Goal: Task Accomplishment & Management: Complete application form

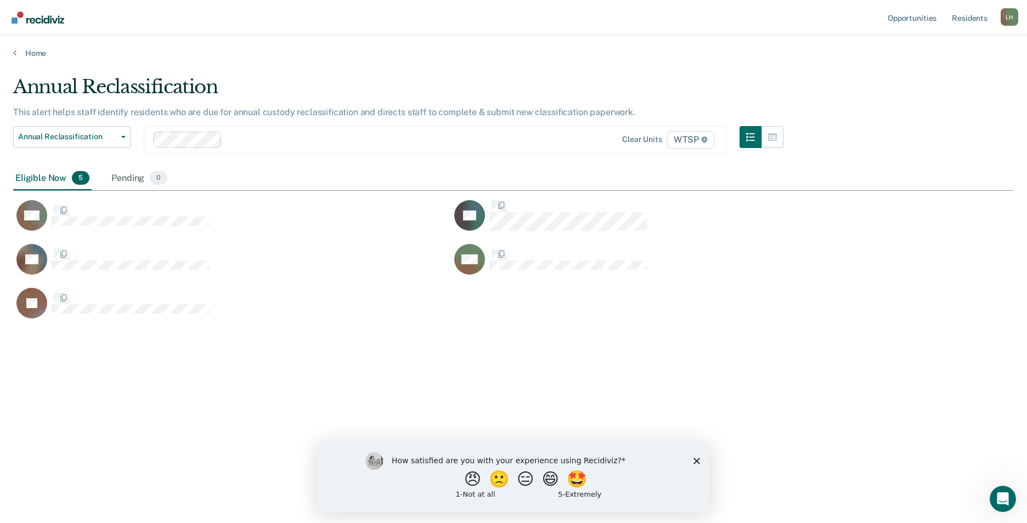
scroll to position [357, 992]
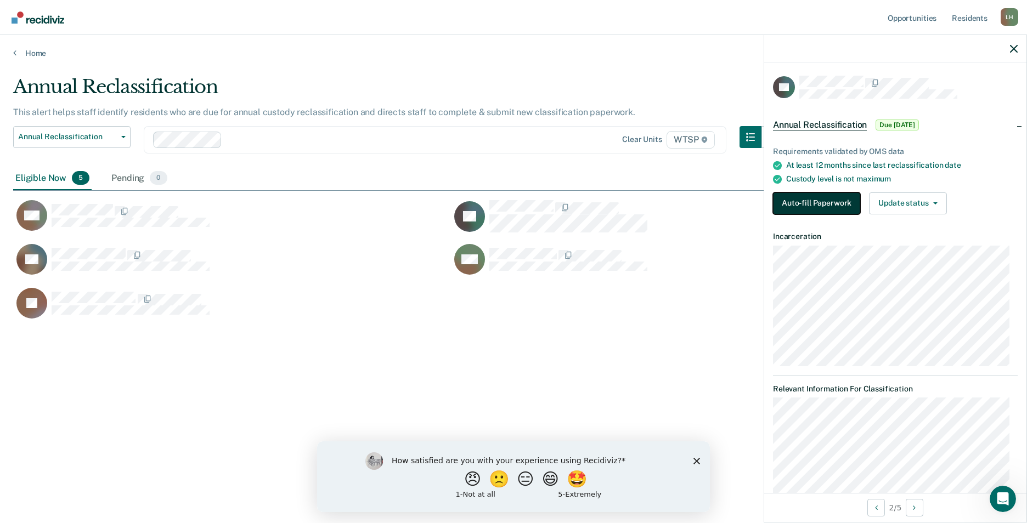
click at [786, 195] on button "Auto-fill Paperwork" at bounding box center [816, 204] width 87 height 22
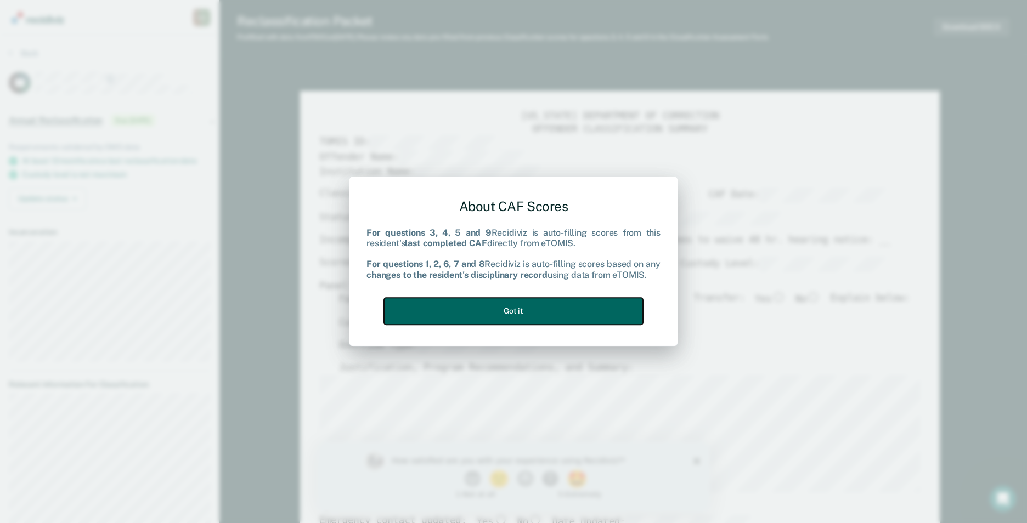
click at [596, 308] on button "Got it" at bounding box center [513, 311] width 259 height 27
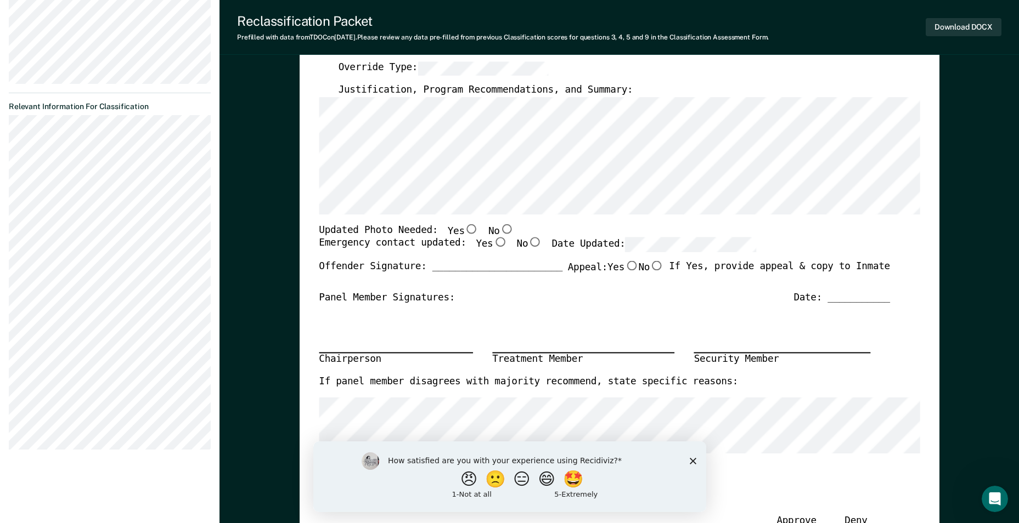
scroll to position [274, 0]
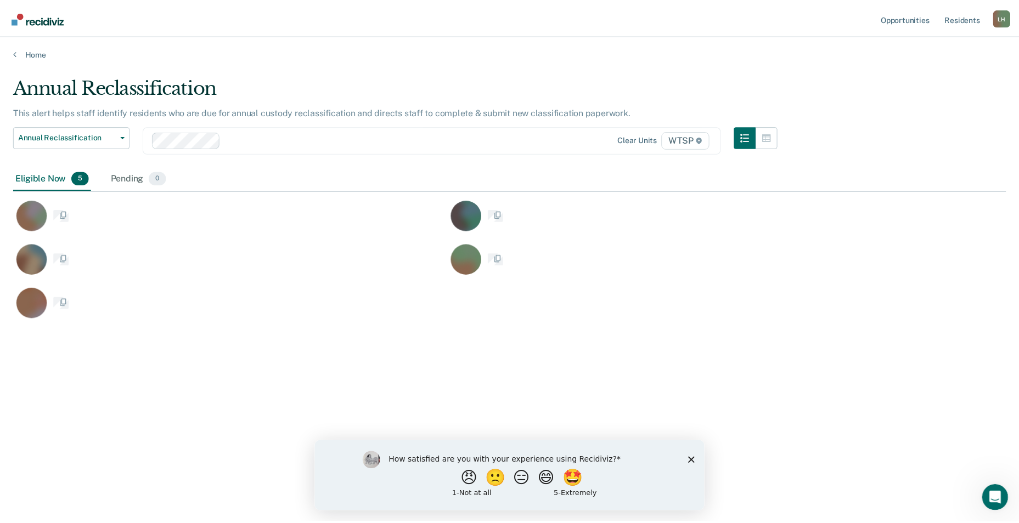
scroll to position [357, 992]
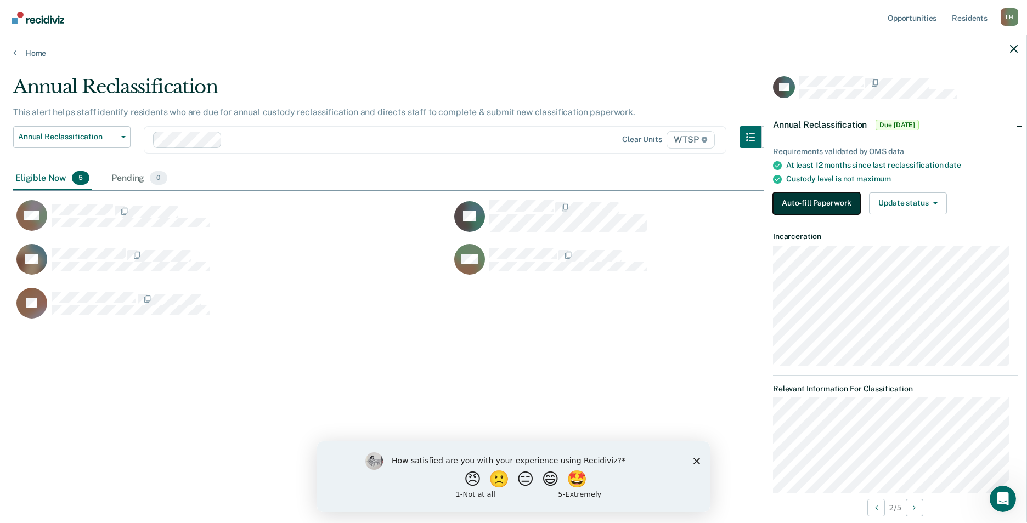
click at [798, 197] on button "Auto-fill Paperwork" at bounding box center [816, 204] width 87 height 22
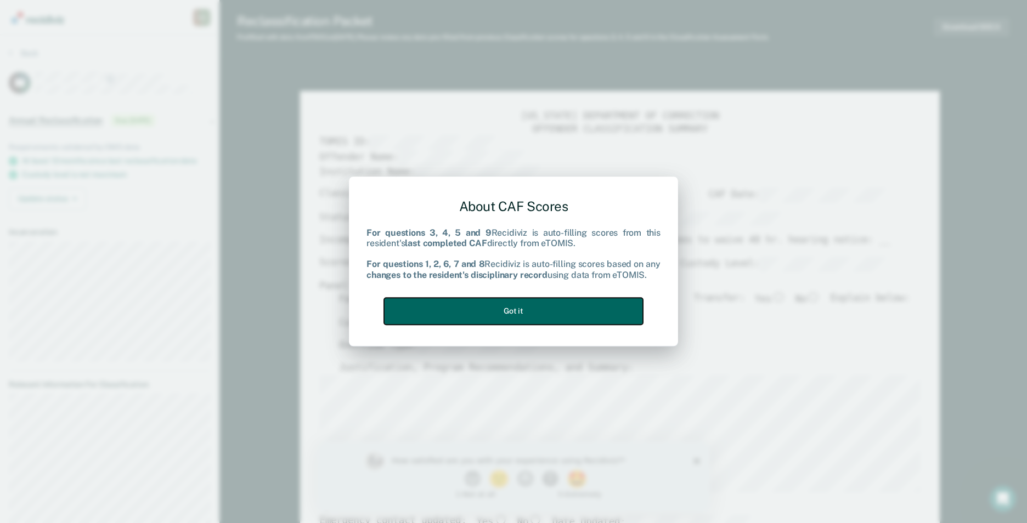
click at [538, 310] on button "Got it" at bounding box center [513, 311] width 259 height 27
type textarea "x"
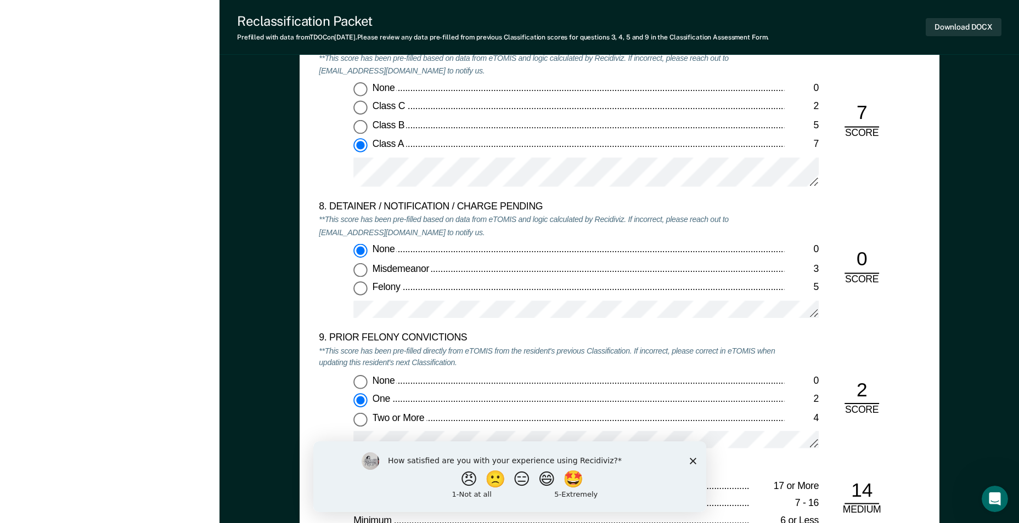
scroll to position [2194, 0]
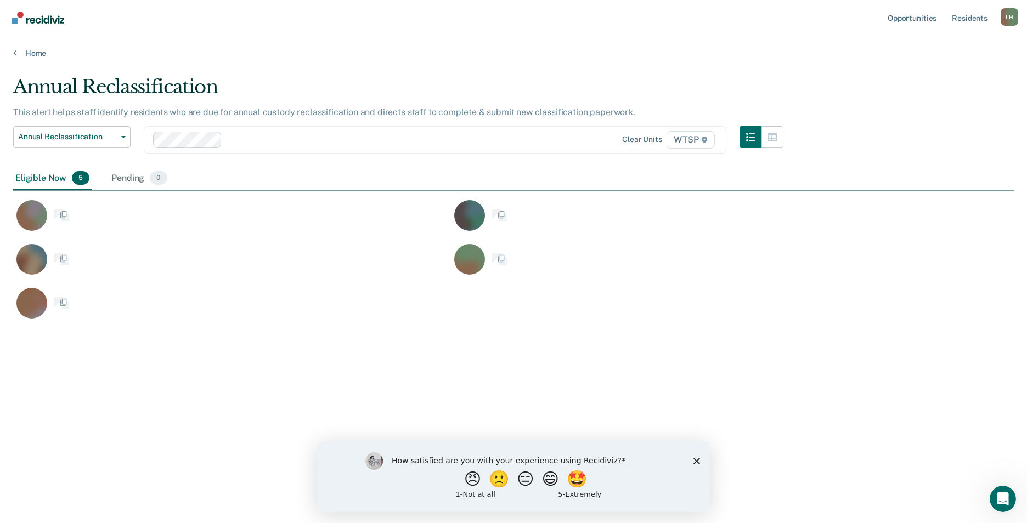
scroll to position [357, 992]
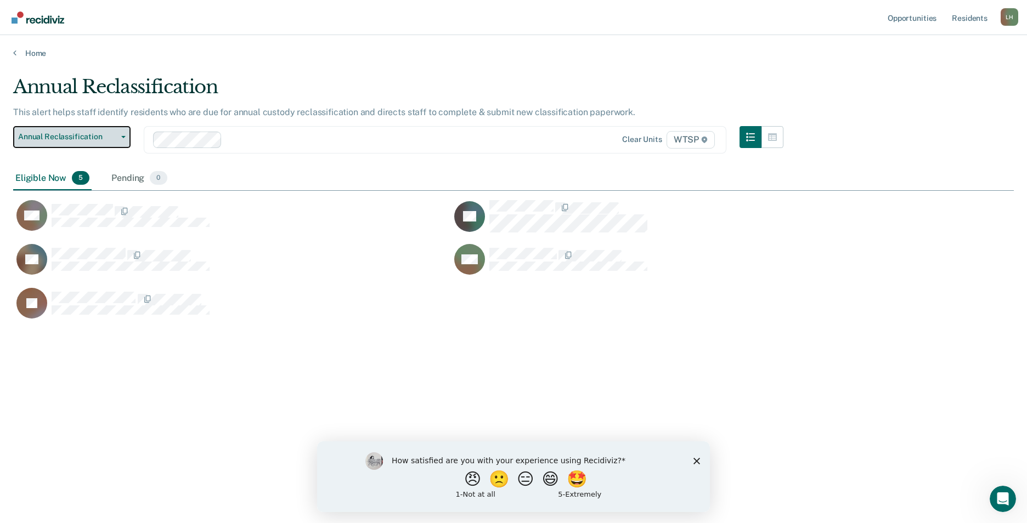
click at [125, 138] on icon "button" at bounding box center [123, 137] width 4 height 2
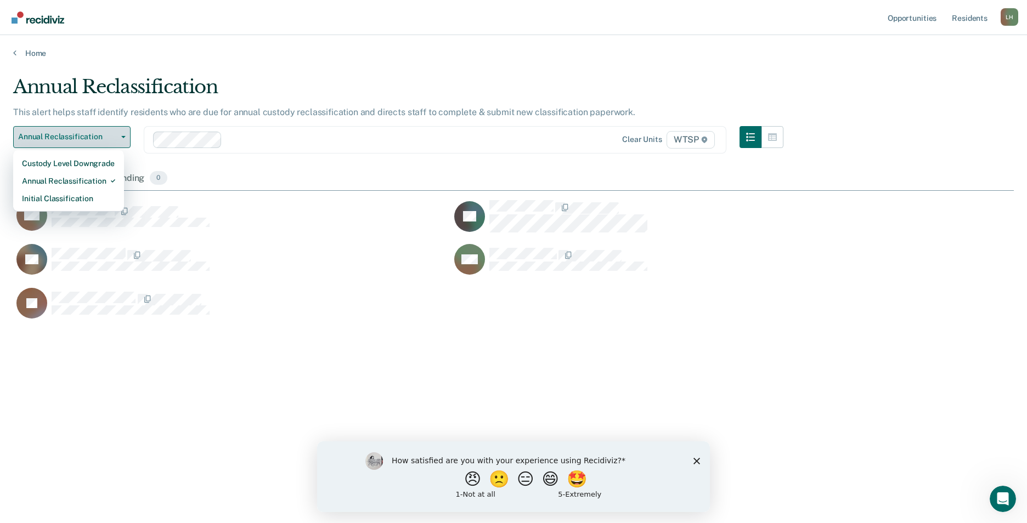
click at [125, 138] on icon "button" at bounding box center [123, 137] width 4 height 2
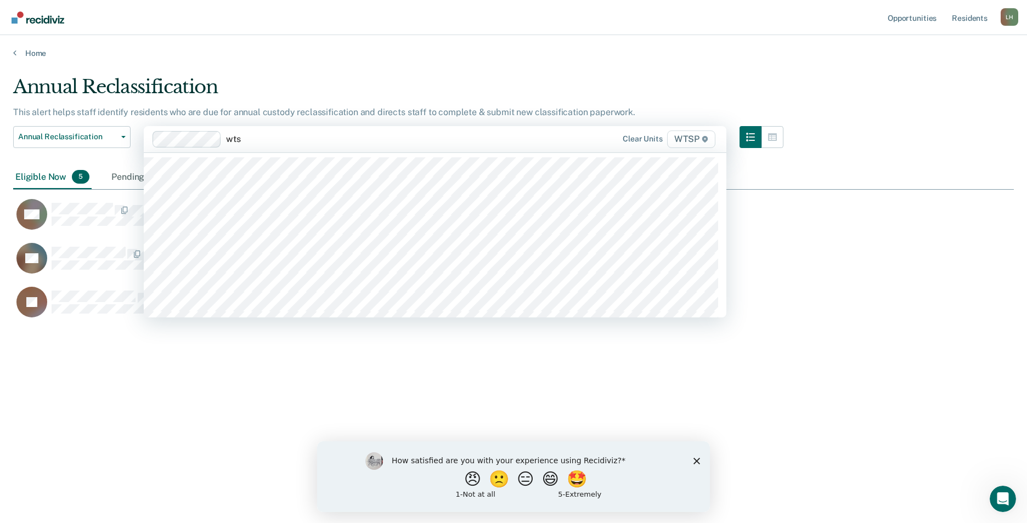
type input "wtsp"
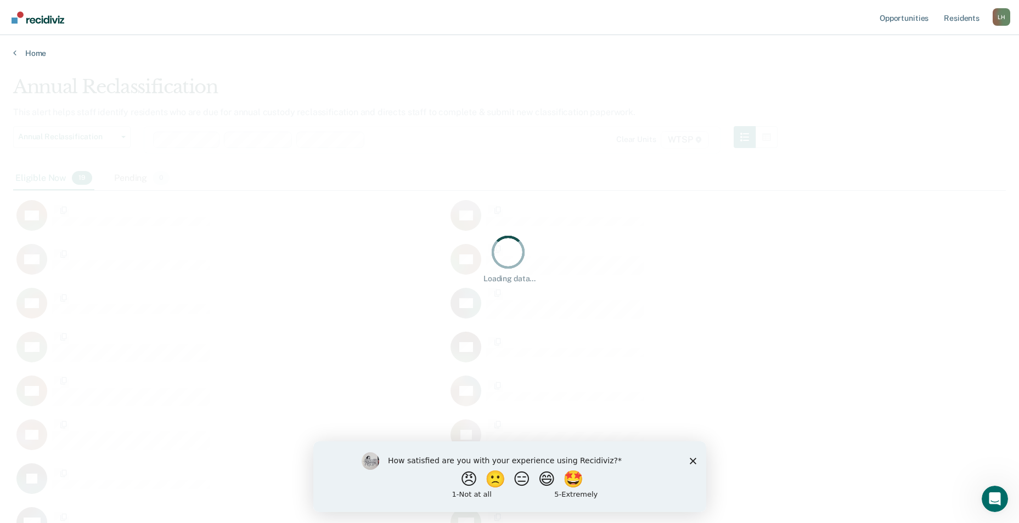
scroll to position [357, 984]
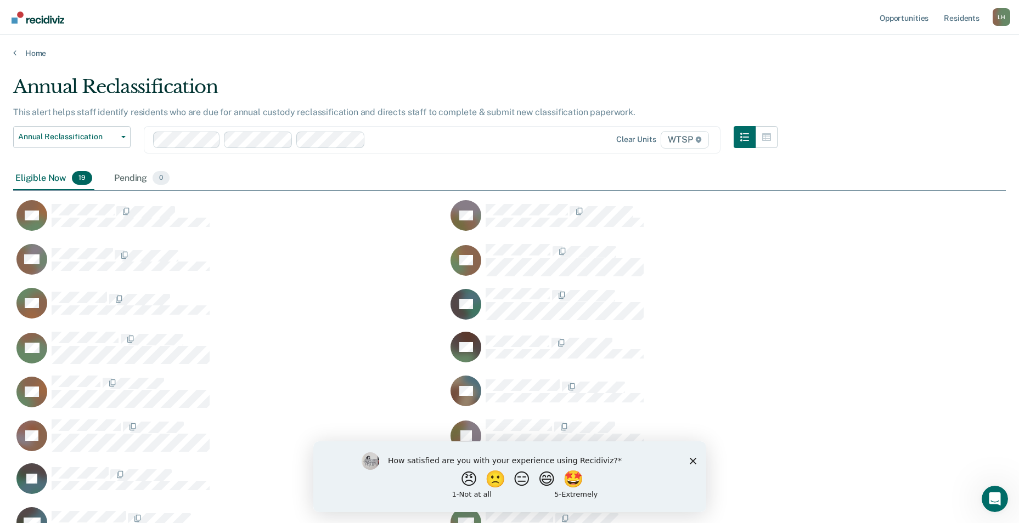
click at [690, 457] on icon "Close survey" at bounding box center [692, 460] width 7 height 7
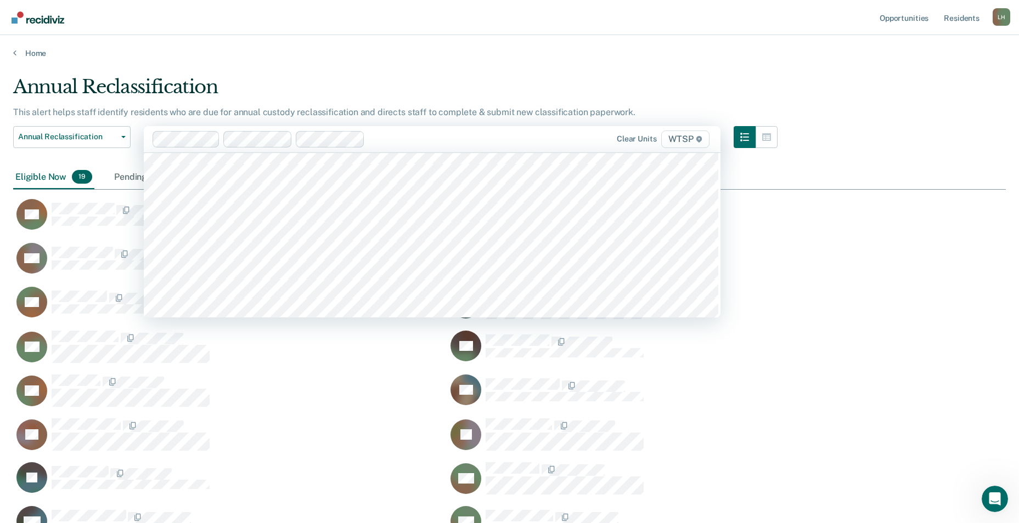
scroll to position [9545, 0]
click at [684, 139] on span "WTSP" at bounding box center [685, 140] width 48 height 18
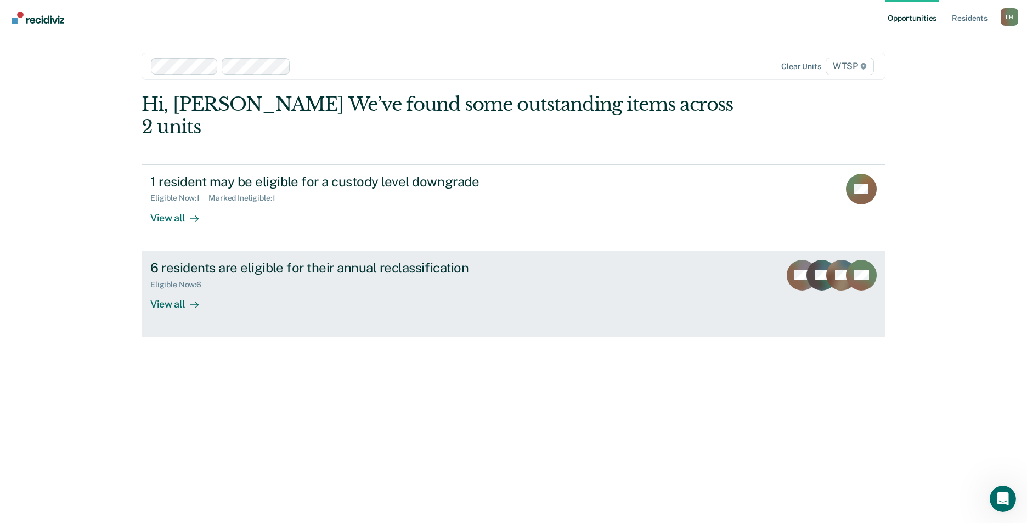
click at [292, 260] on div "6 residents are eligible for their annual reclassification" at bounding box center [342, 268] width 385 height 16
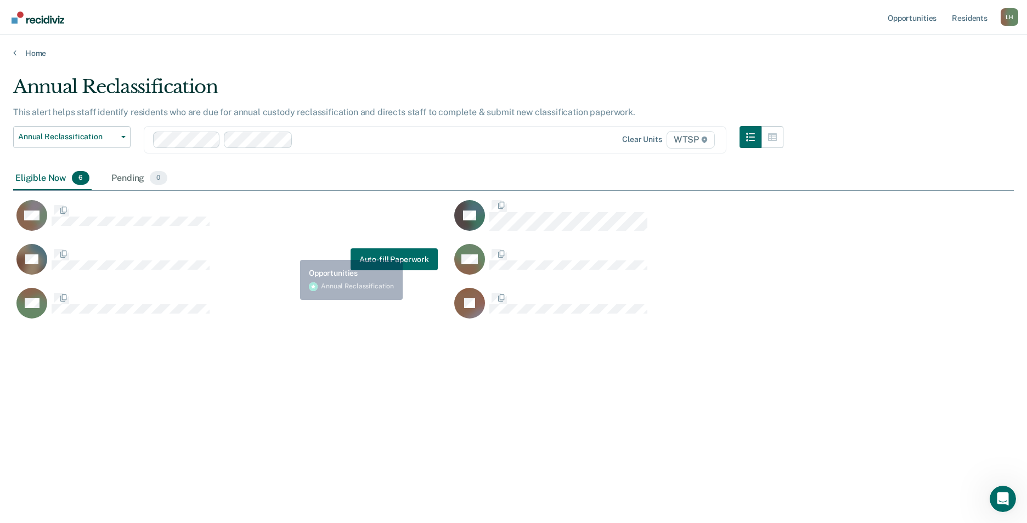
scroll to position [357, 992]
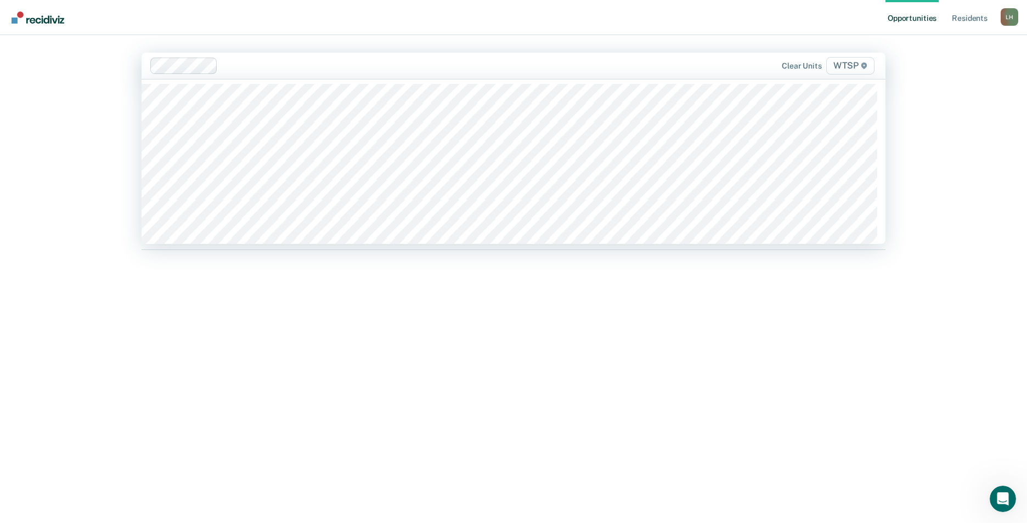
click at [852, 66] on span "WTSP" at bounding box center [850, 66] width 48 height 18
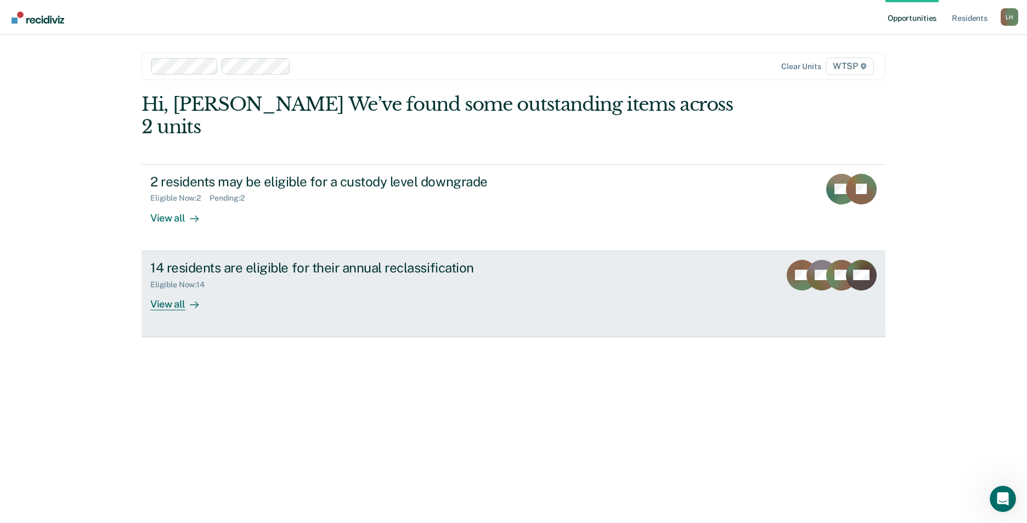
click at [168, 289] on div "View all" at bounding box center [180, 299] width 61 height 21
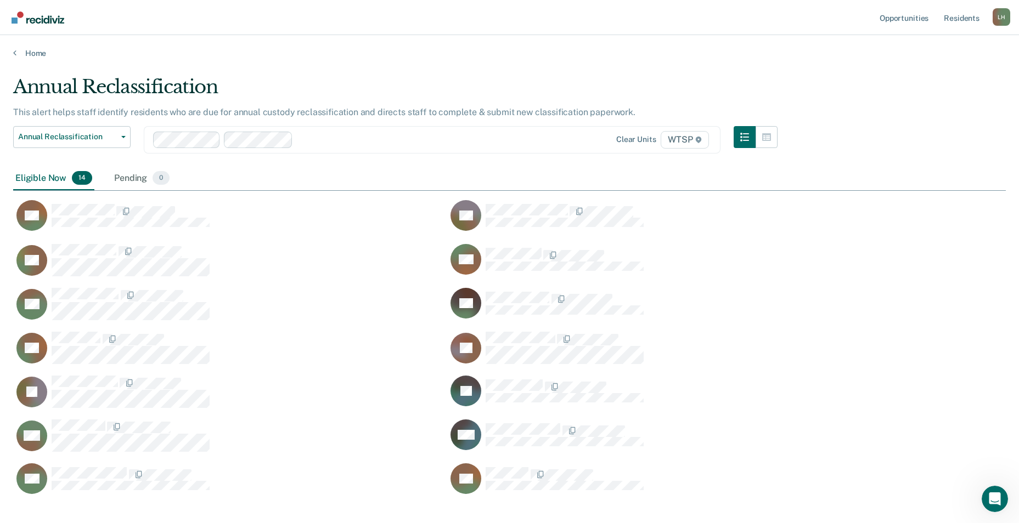
scroll to position [420, 984]
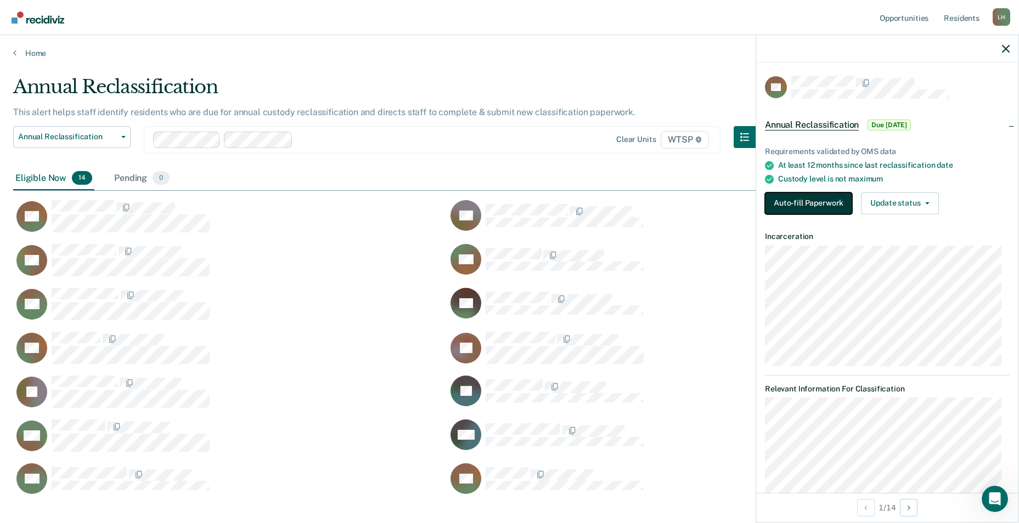
click at [794, 202] on button "Auto-fill Paperwork" at bounding box center [808, 204] width 87 height 22
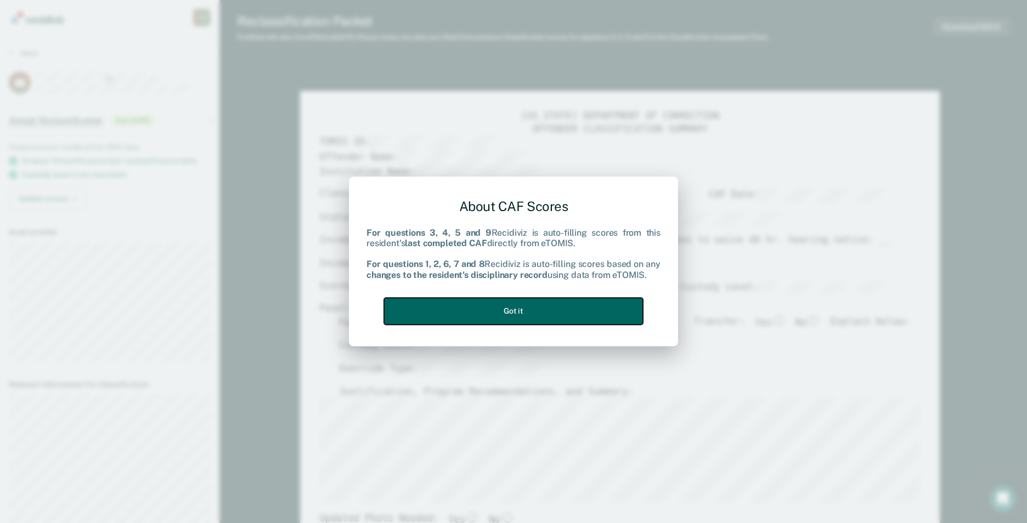
click at [553, 313] on button "Got it" at bounding box center [513, 311] width 259 height 27
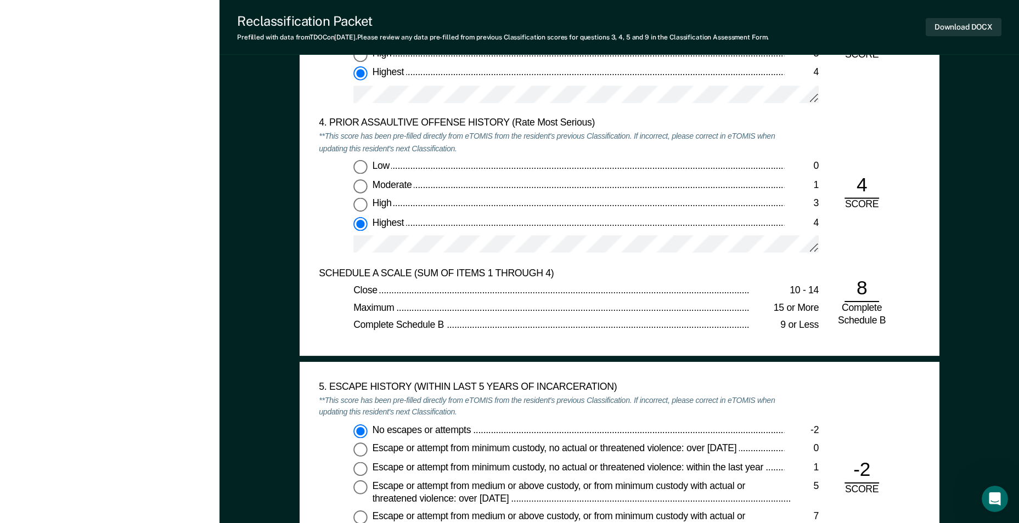
scroll to position [1316, 0]
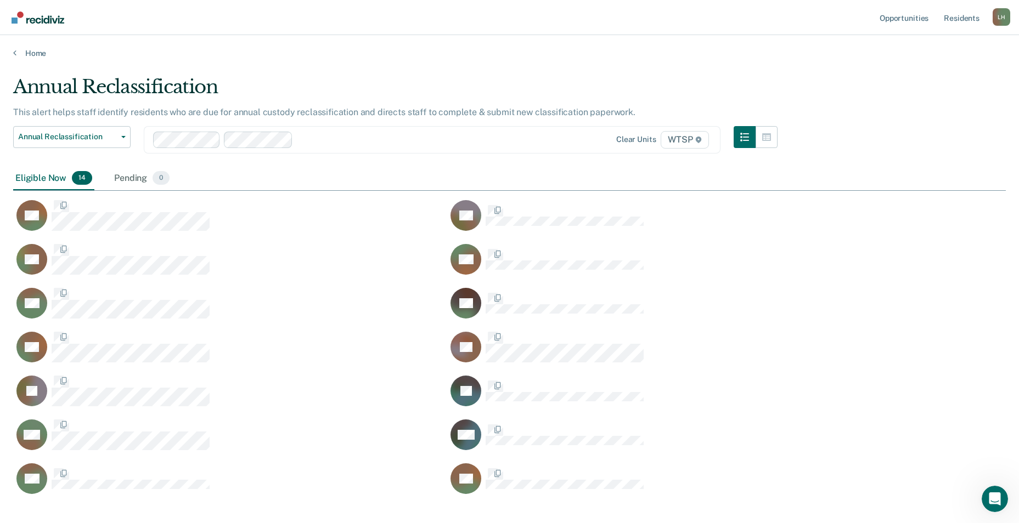
scroll to position [420, 984]
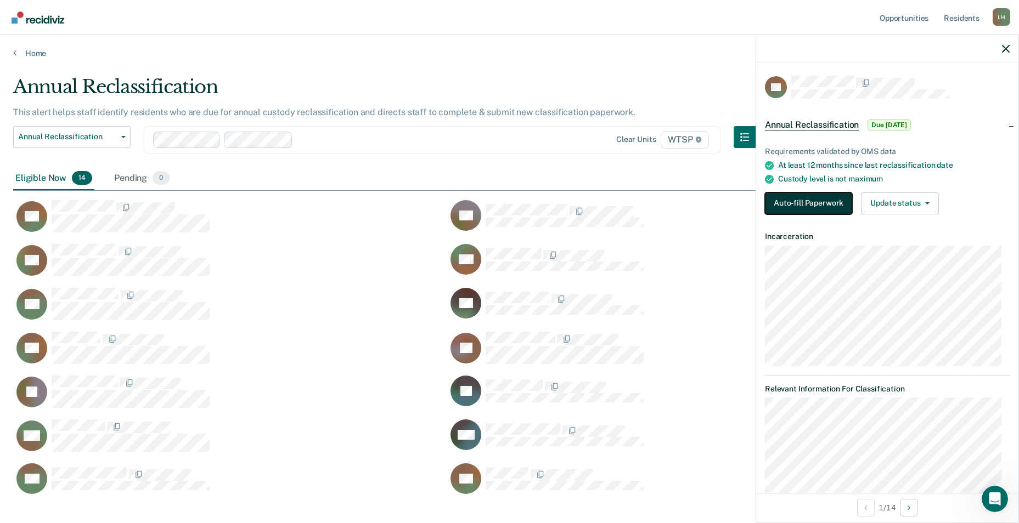
click at [791, 201] on button "Auto-fill Paperwork" at bounding box center [808, 204] width 87 height 22
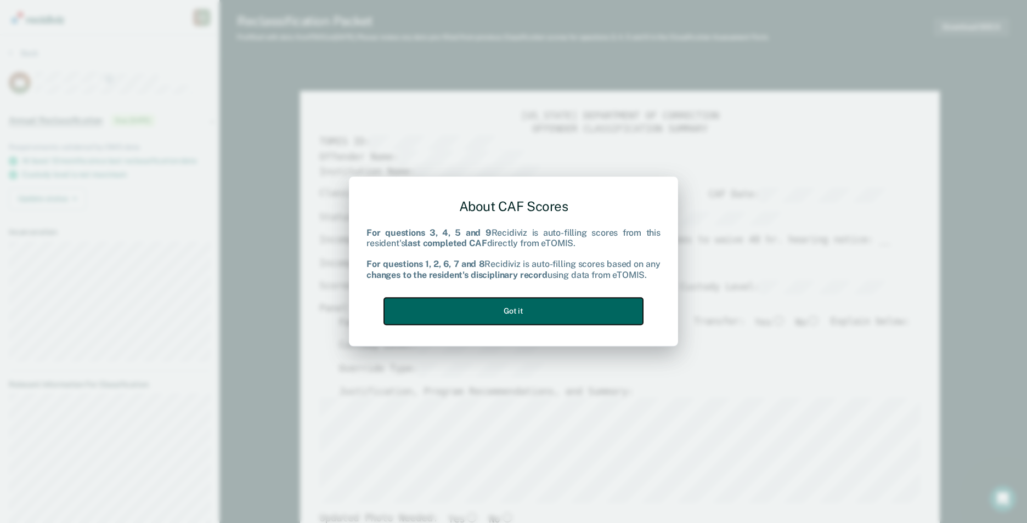
click at [551, 308] on button "Got it" at bounding box center [513, 311] width 259 height 27
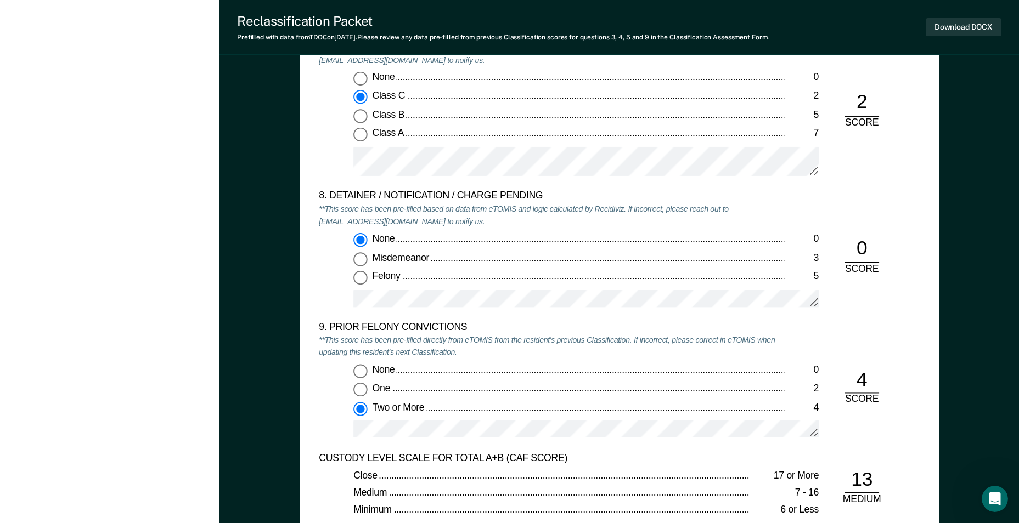
scroll to position [2304, 0]
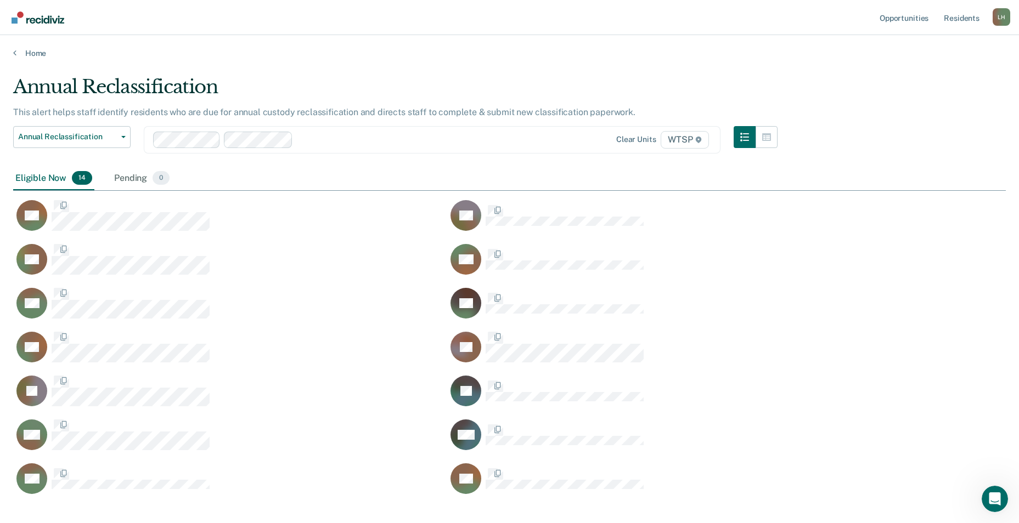
scroll to position [420, 984]
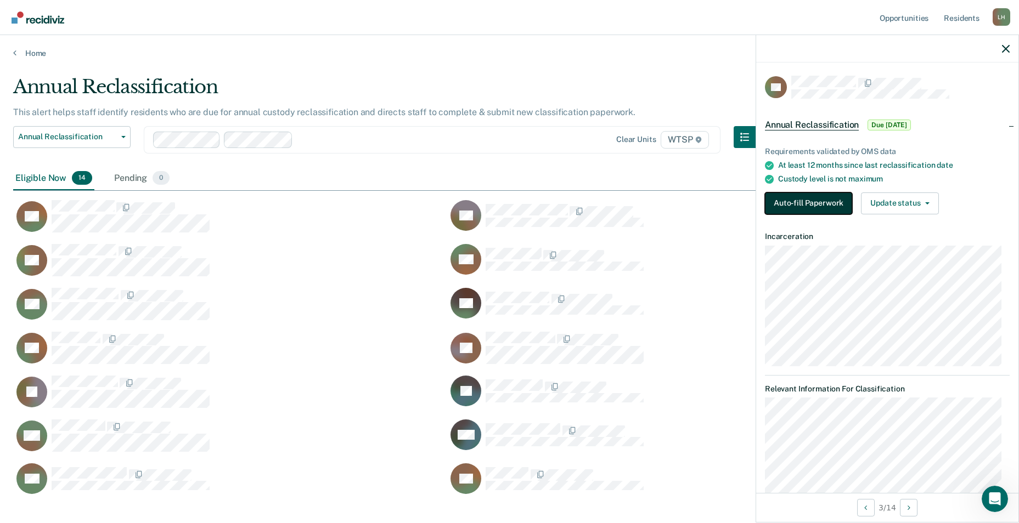
click at [821, 197] on button "Auto-fill Paperwork" at bounding box center [808, 204] width 87 height 22
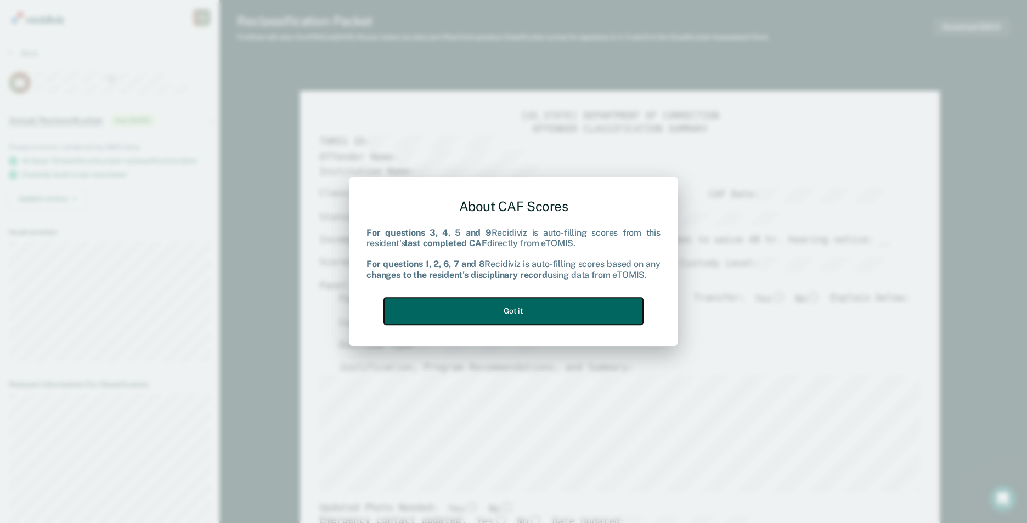
click at [522, 310] on button "Got it" at bounding box center [513, 311] width 259 height 27
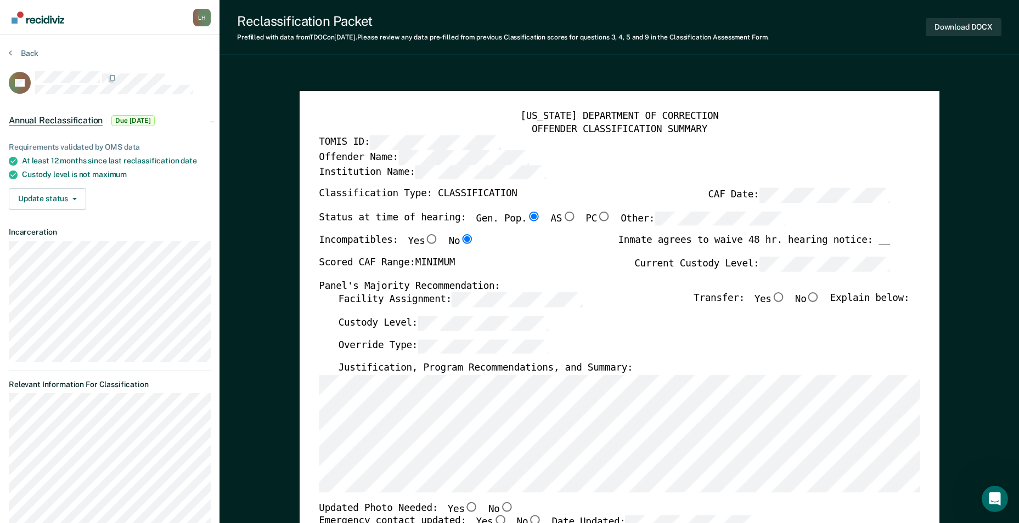
type textarea "x"
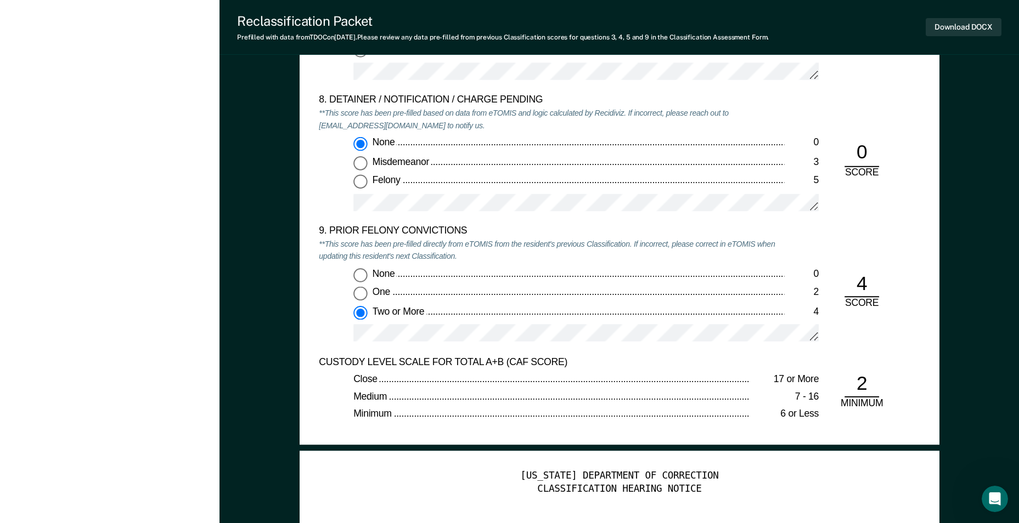
scroll to position [2249, 0]
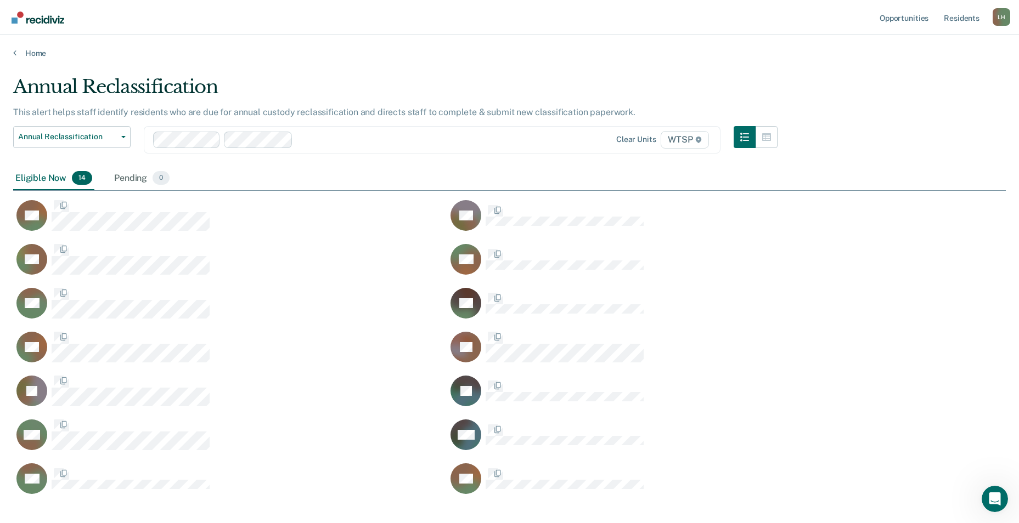
scroll to position [420, 984]
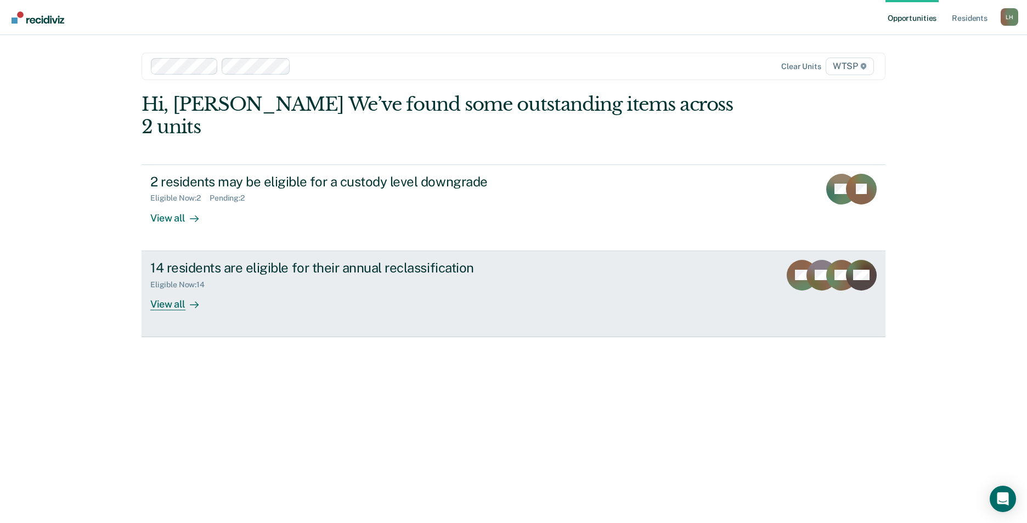
click at [182, 289] on div "View all" at bounding box center [180, 299] width 61 height 21
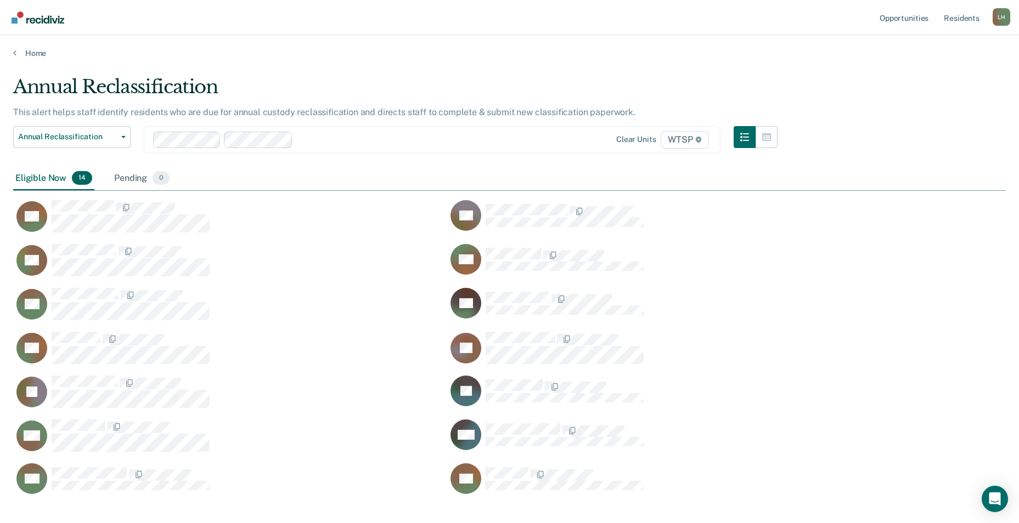
scroll to position [420, 984]
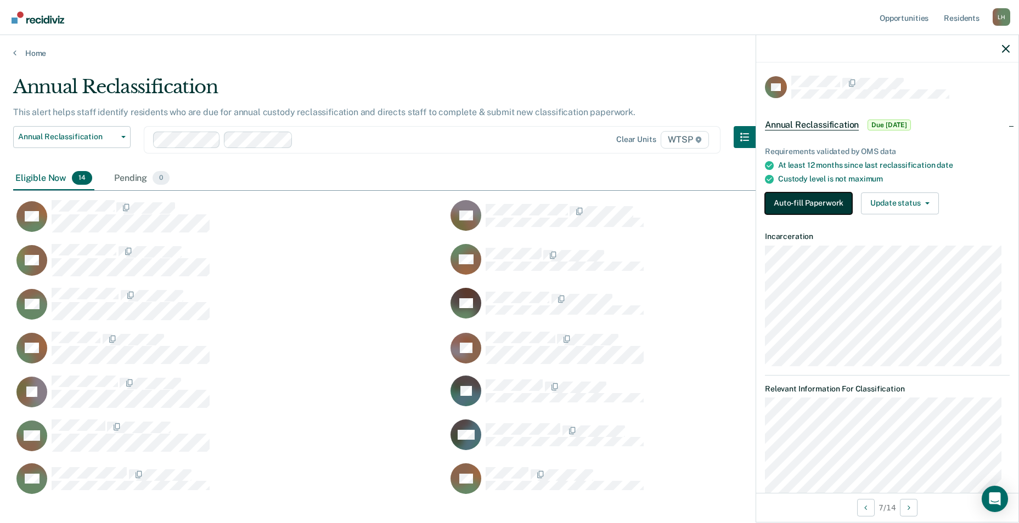
click at [795, 200] on button "Auto-fill Paperwork" at bounding box center [808, 204] width 87 height 22
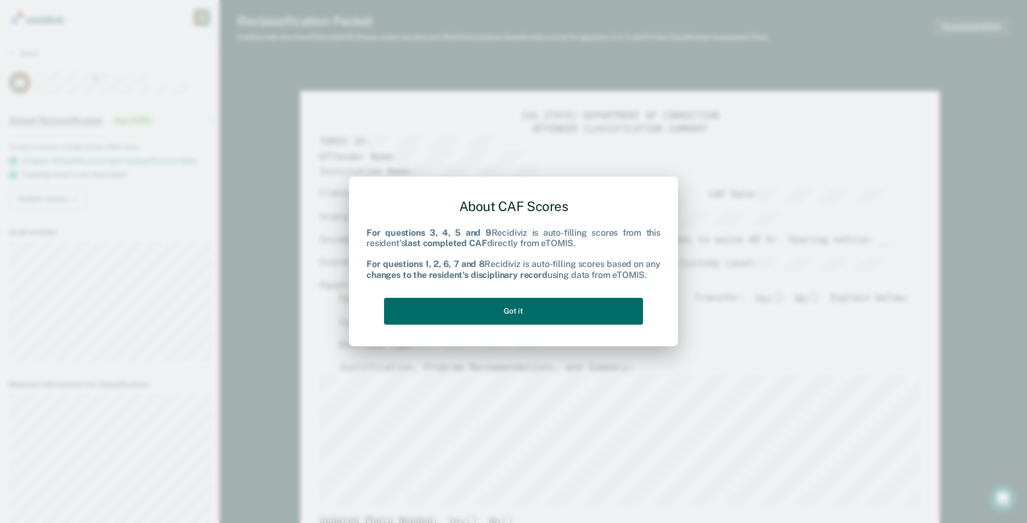
type textarea "x"
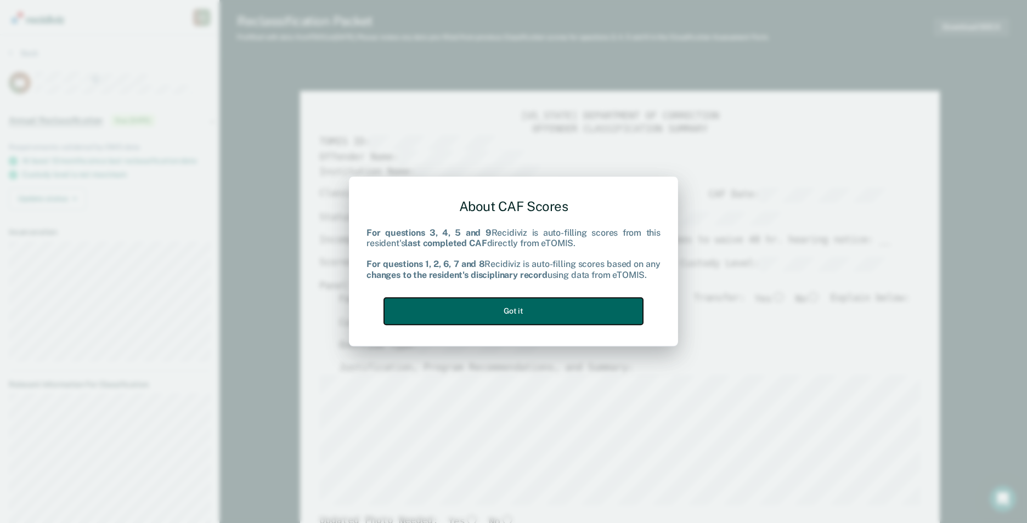
click at [608, 308] on button "Got it" at bounding box center [513, 311] width 259 height 27
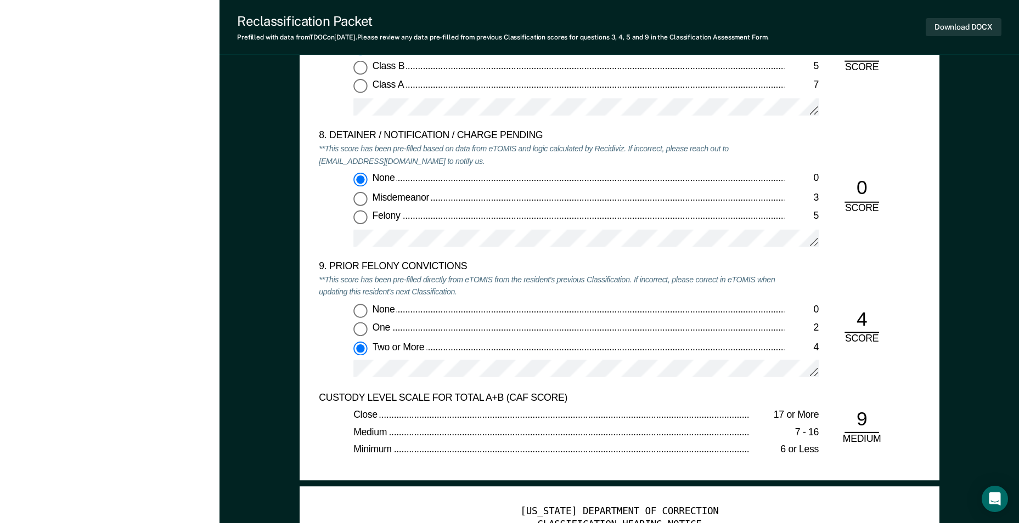
scroll to position [2304, 0]
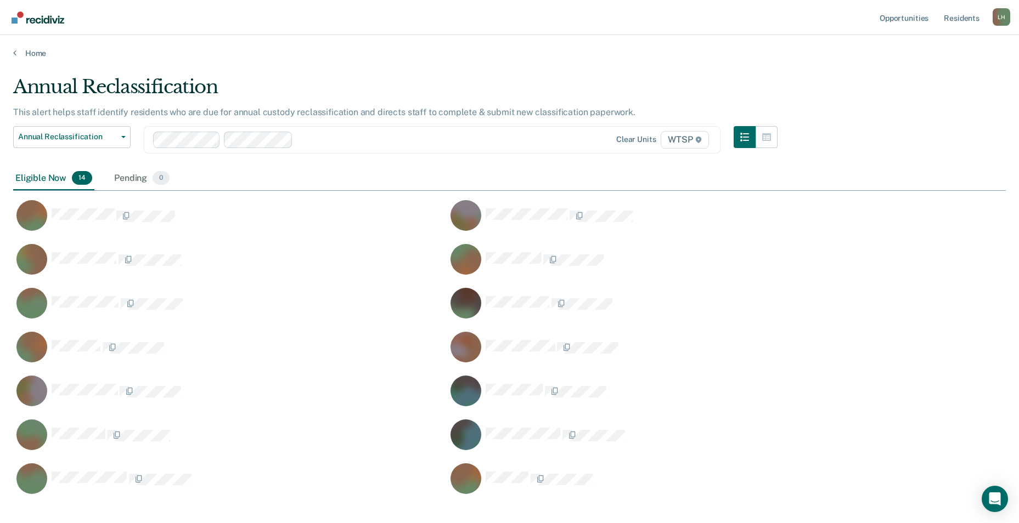
scroll to position [420, 984]
